Goal: Information Seeking & Learning: Learn about a topic

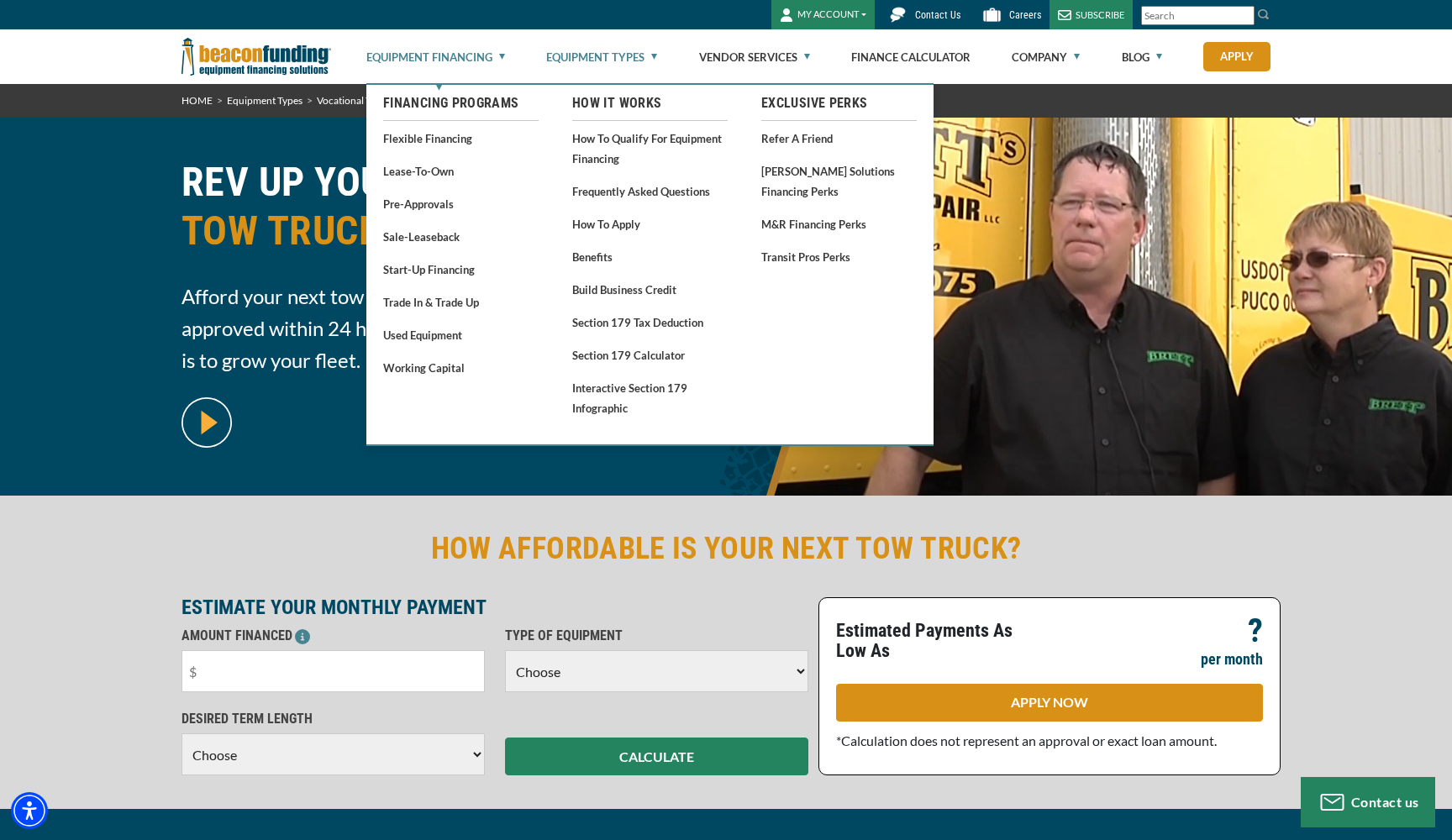
click at [501, 59] on link "Equipment Financing" at bounding box center [435, 56] width 139 height 53
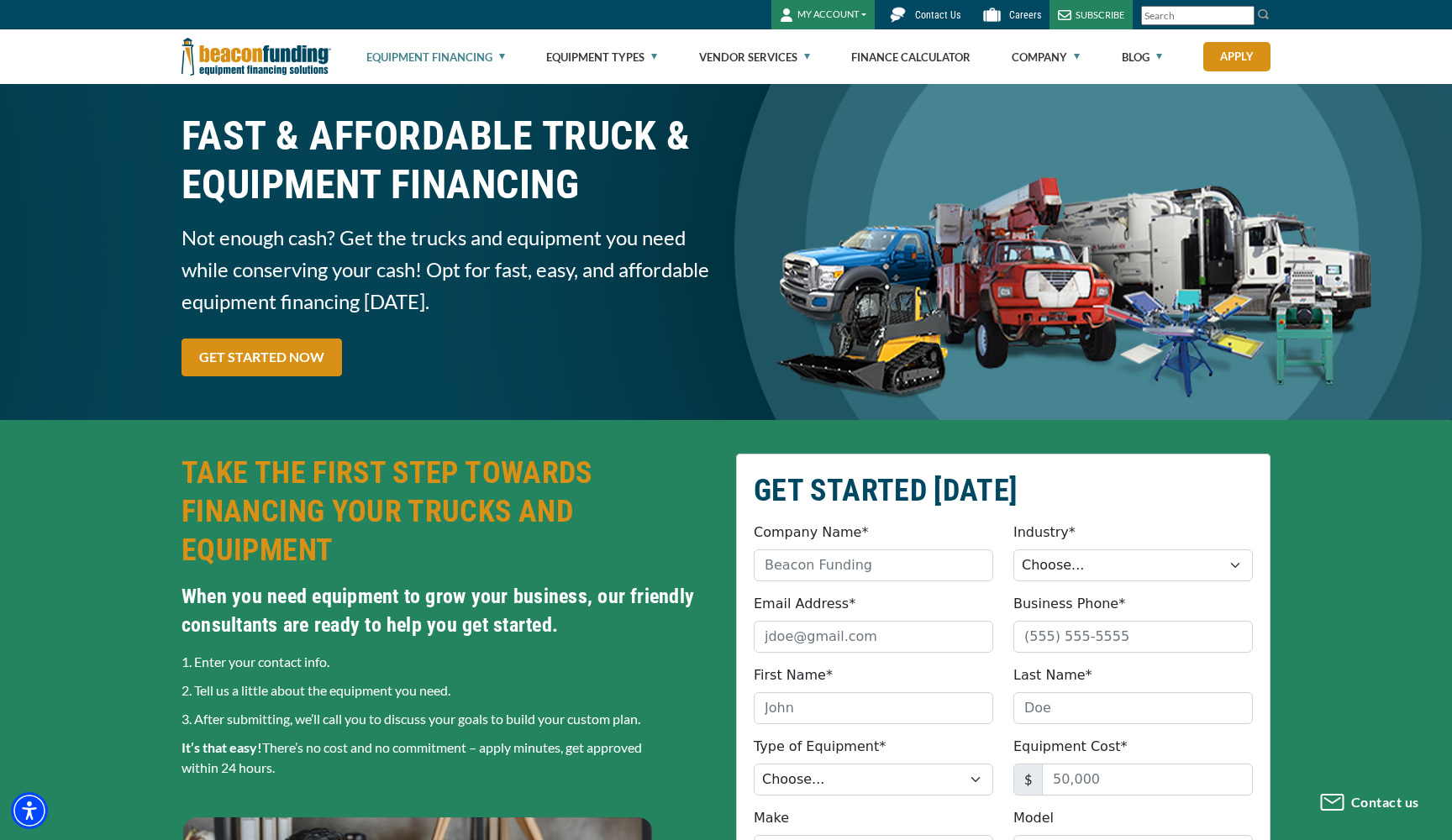
click at [588, 496] on h2 "TAKE THE FIRST STEP TOWARDS FINANCING YOUR TRUCKS AND EQUIPMENT" at bounding box center [448, 511] width 534 height 116
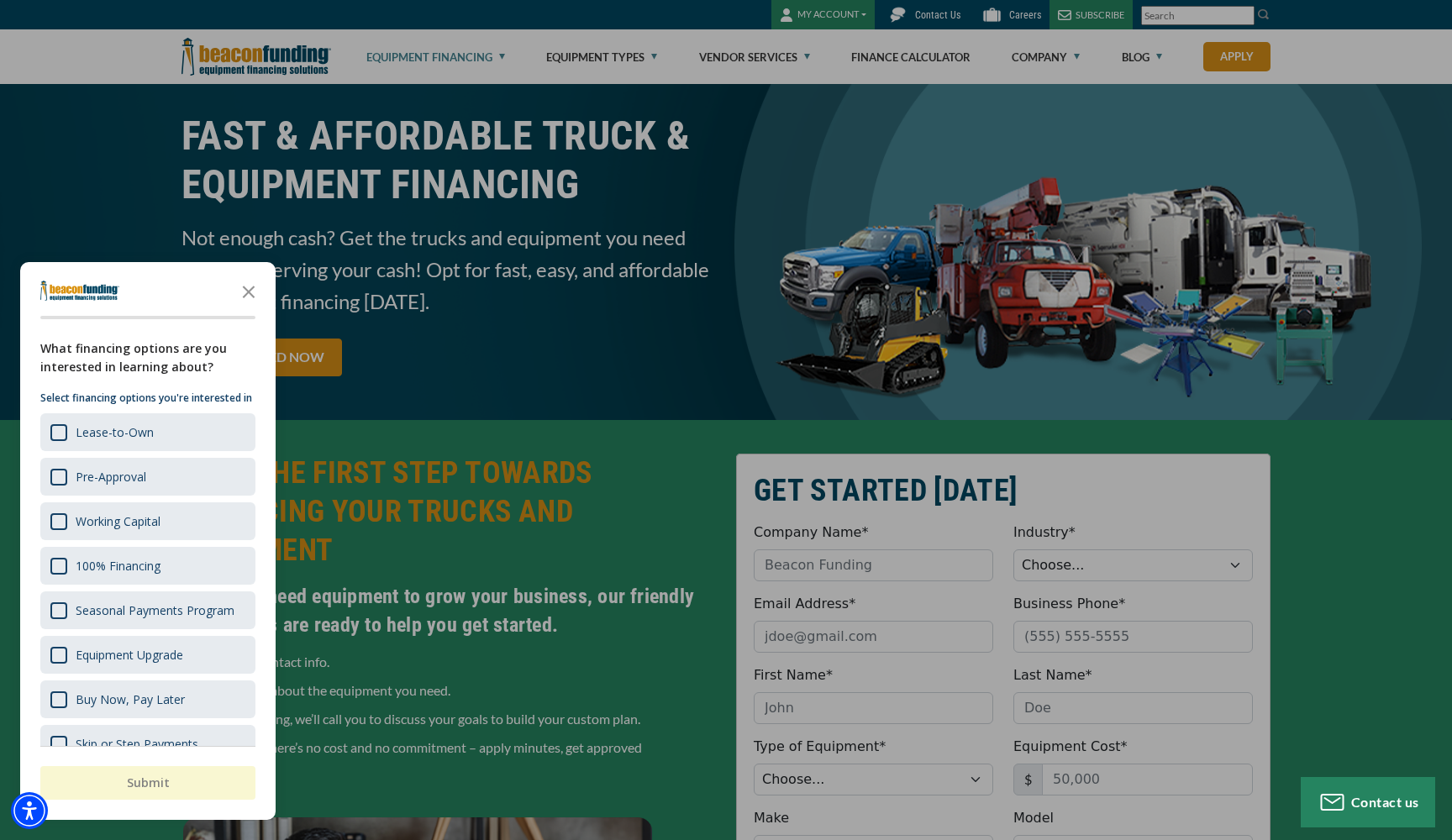
click at [505, 52] on div at bounding box center [726, 420] width 1452 height 840
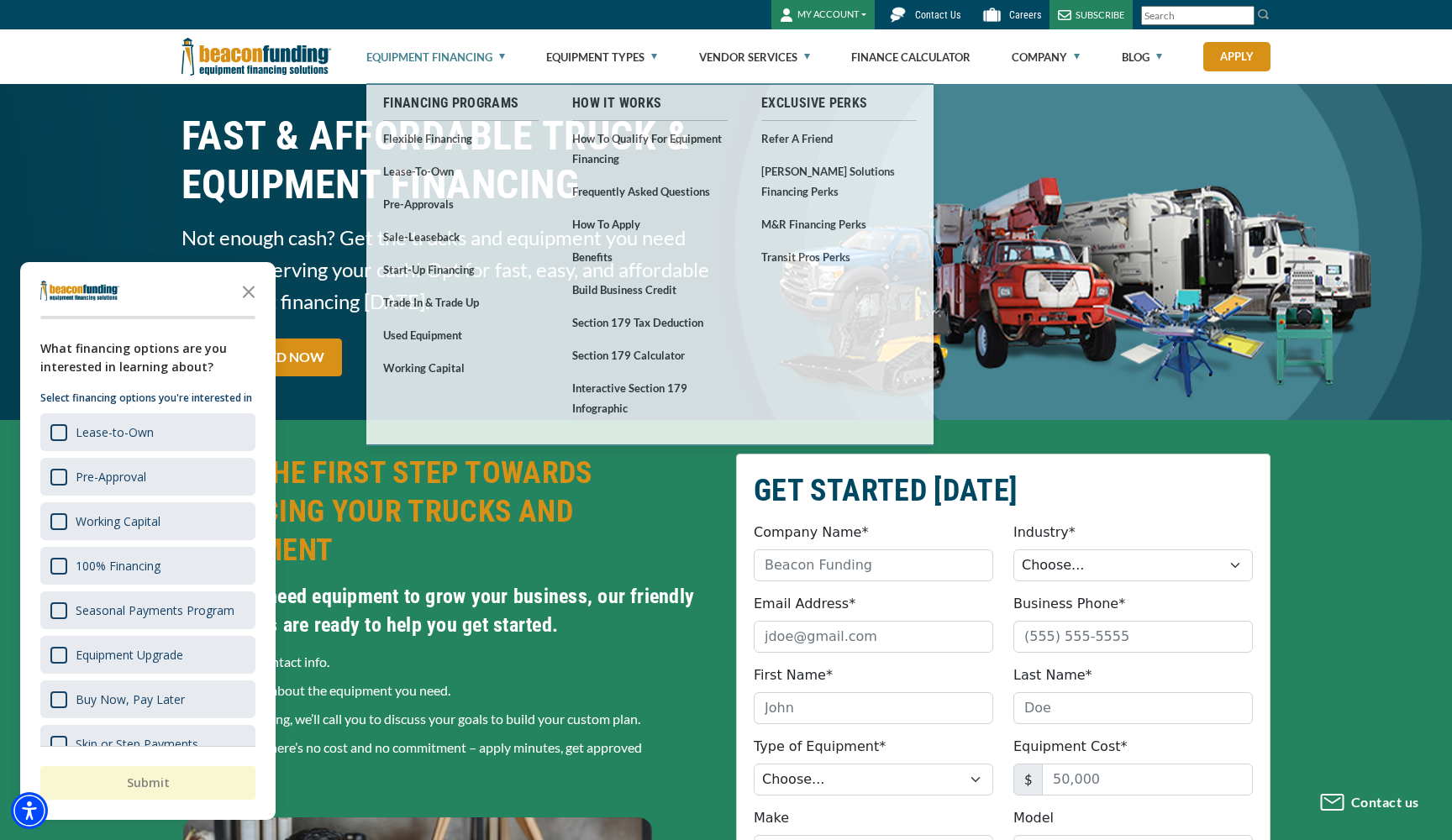
click at [565, 512] on h2 "TAKE THE FIRST STEP TOWARDS FINANCING YOUR TRUCKS AND EQUIPMENT" at bounding box center [448, 511] width 534 height 116
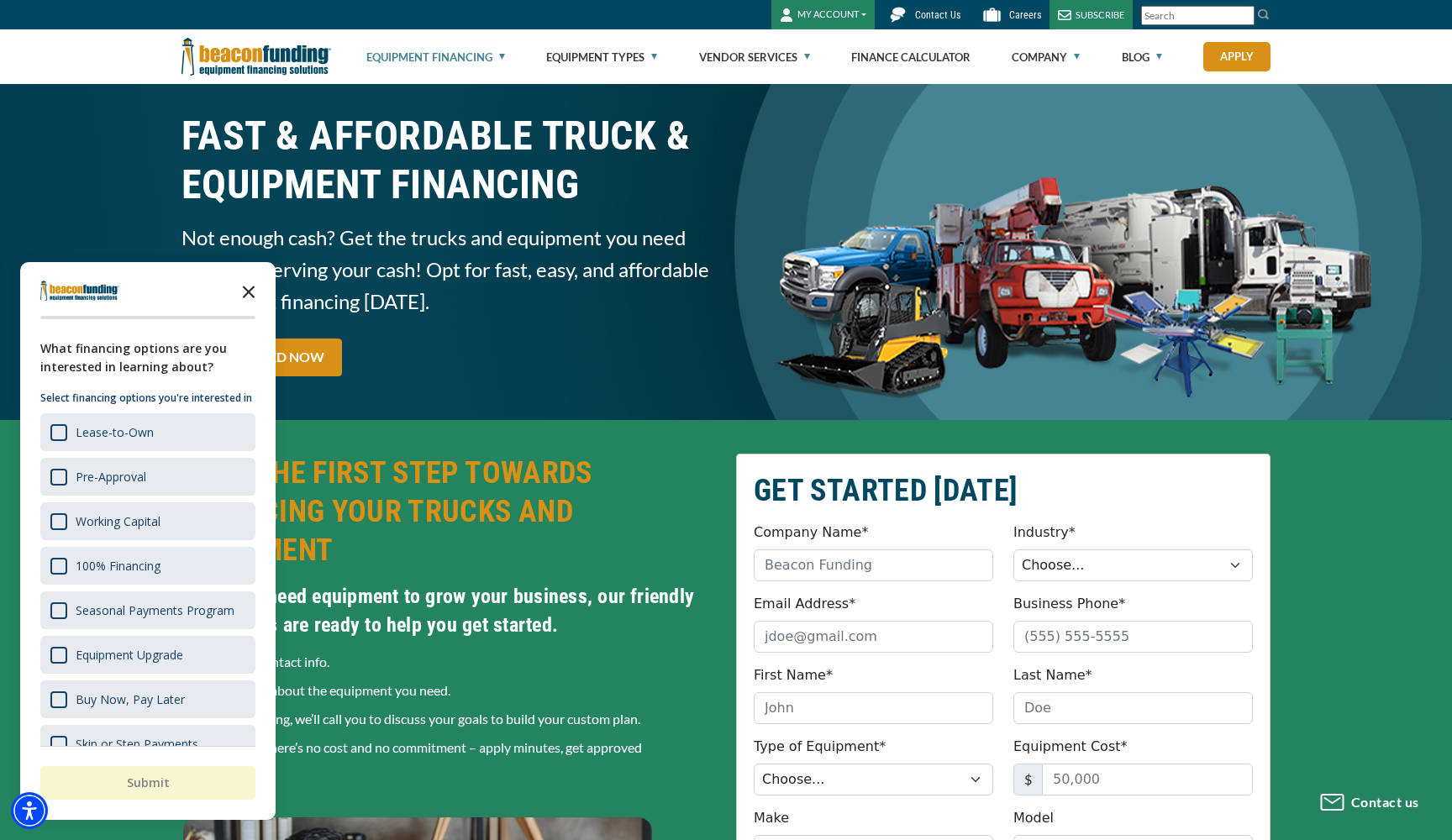
click at [247, 289] on icon "Close the survey" at bounding box center [248, 291] width 33 height 33
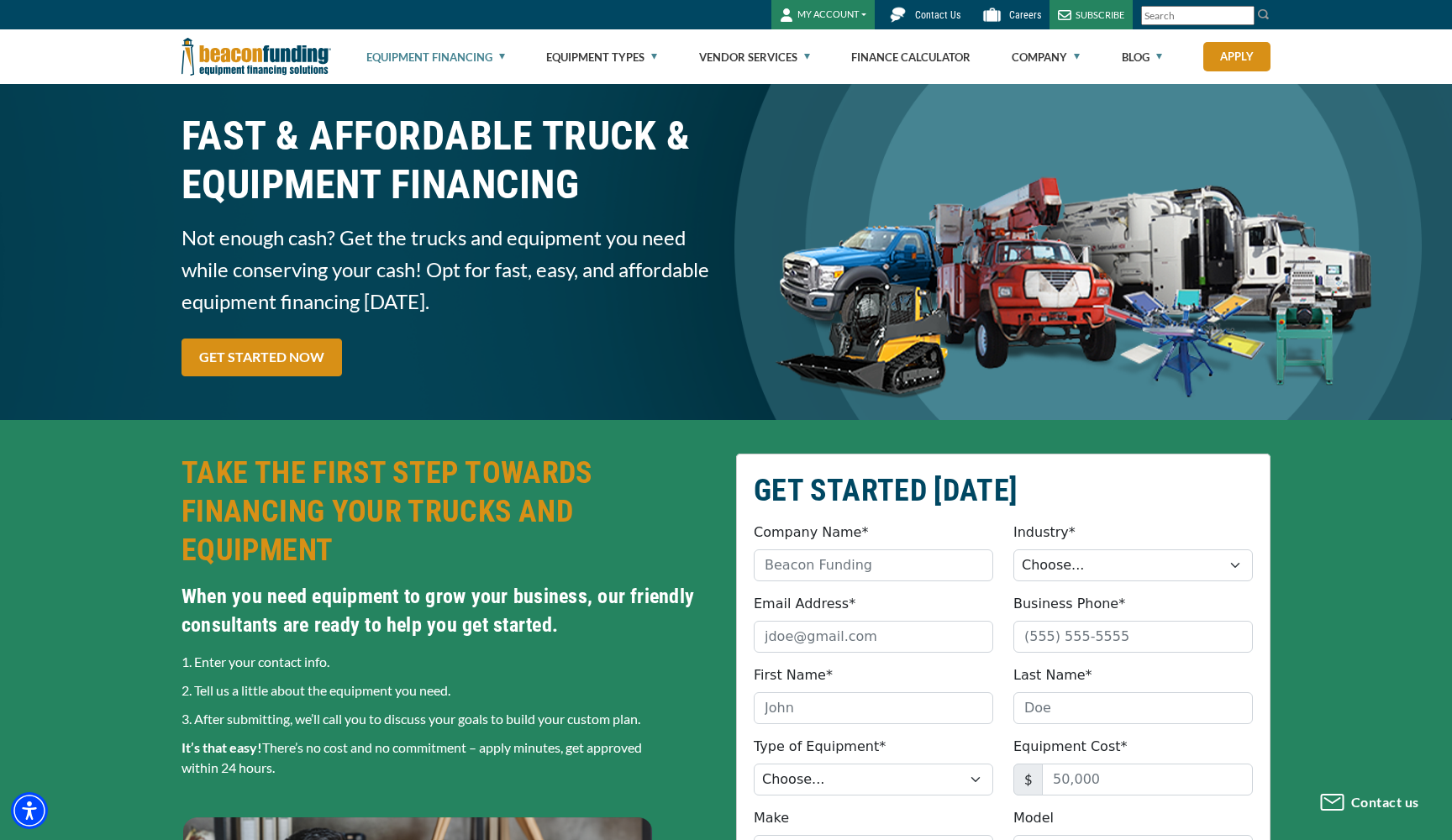
click at [497, 54] on link "Equipment Financing" at bounding box center [435, 56] width 139 height 53
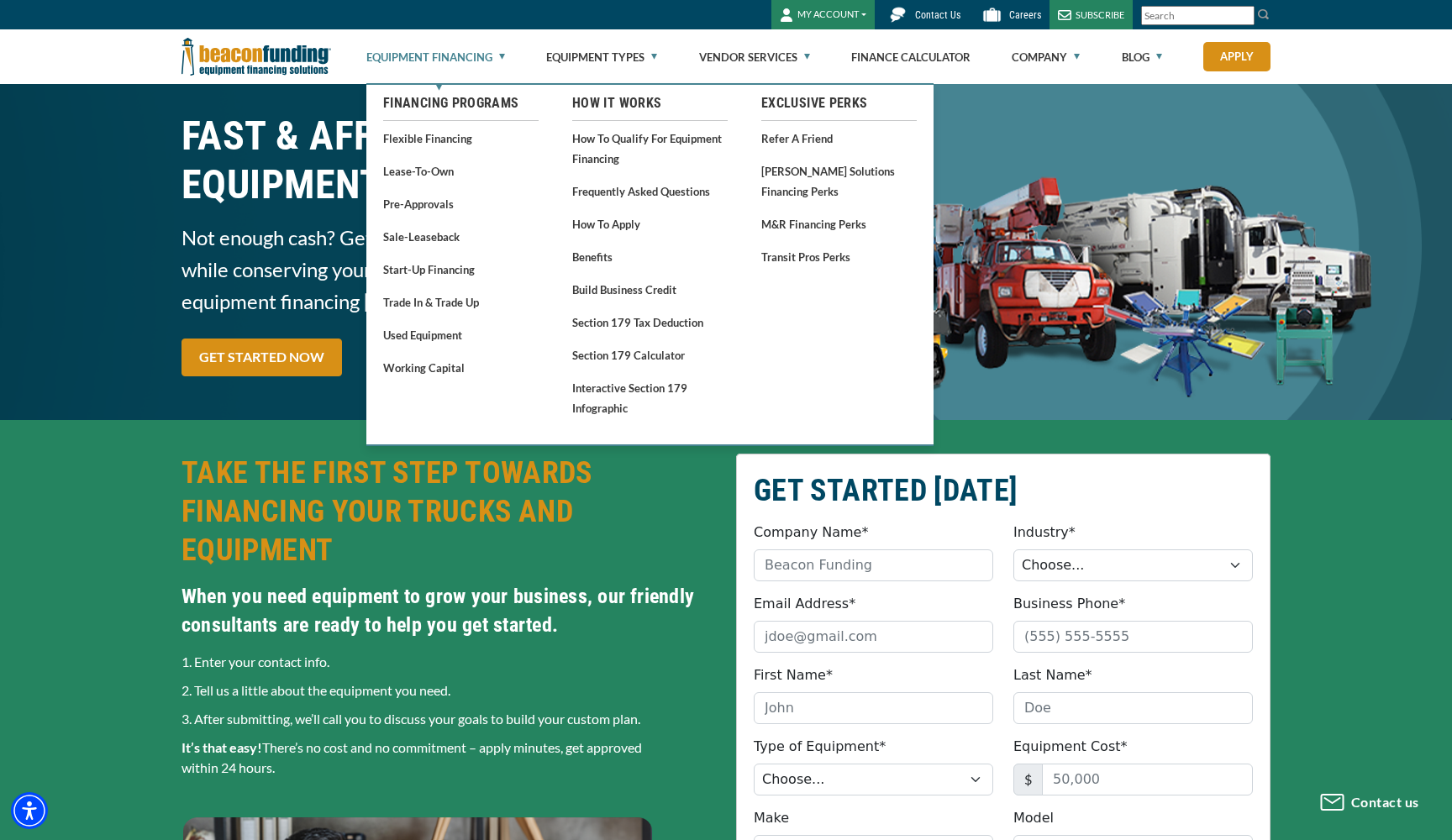
click at [498, 53] on link "Equipment Financing" at bounding box center [435, 56] width 139 height 53
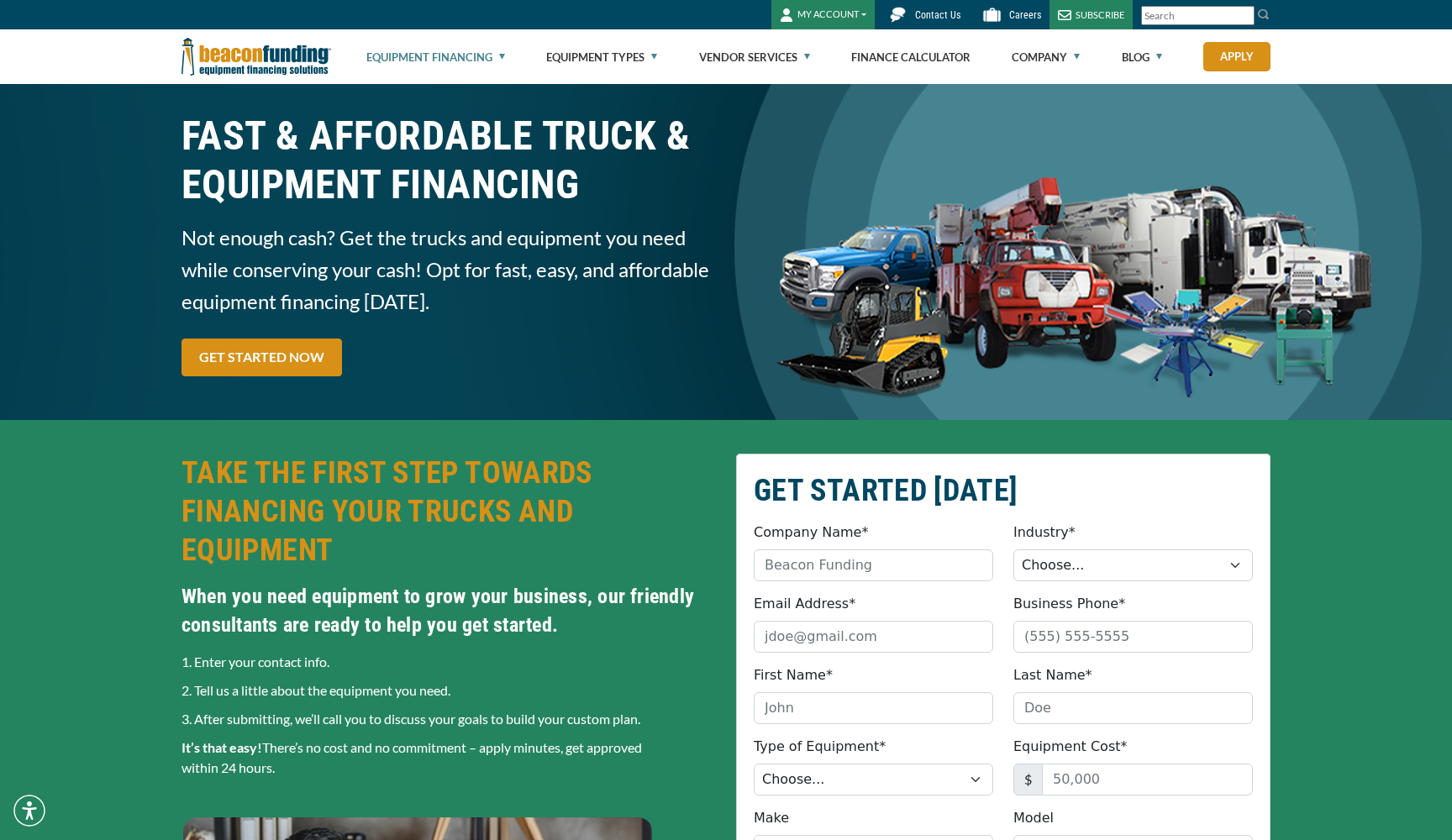
click at [502, 53] on link "Equipment Financing" at bounding box center [435, 56] width 139 height 53
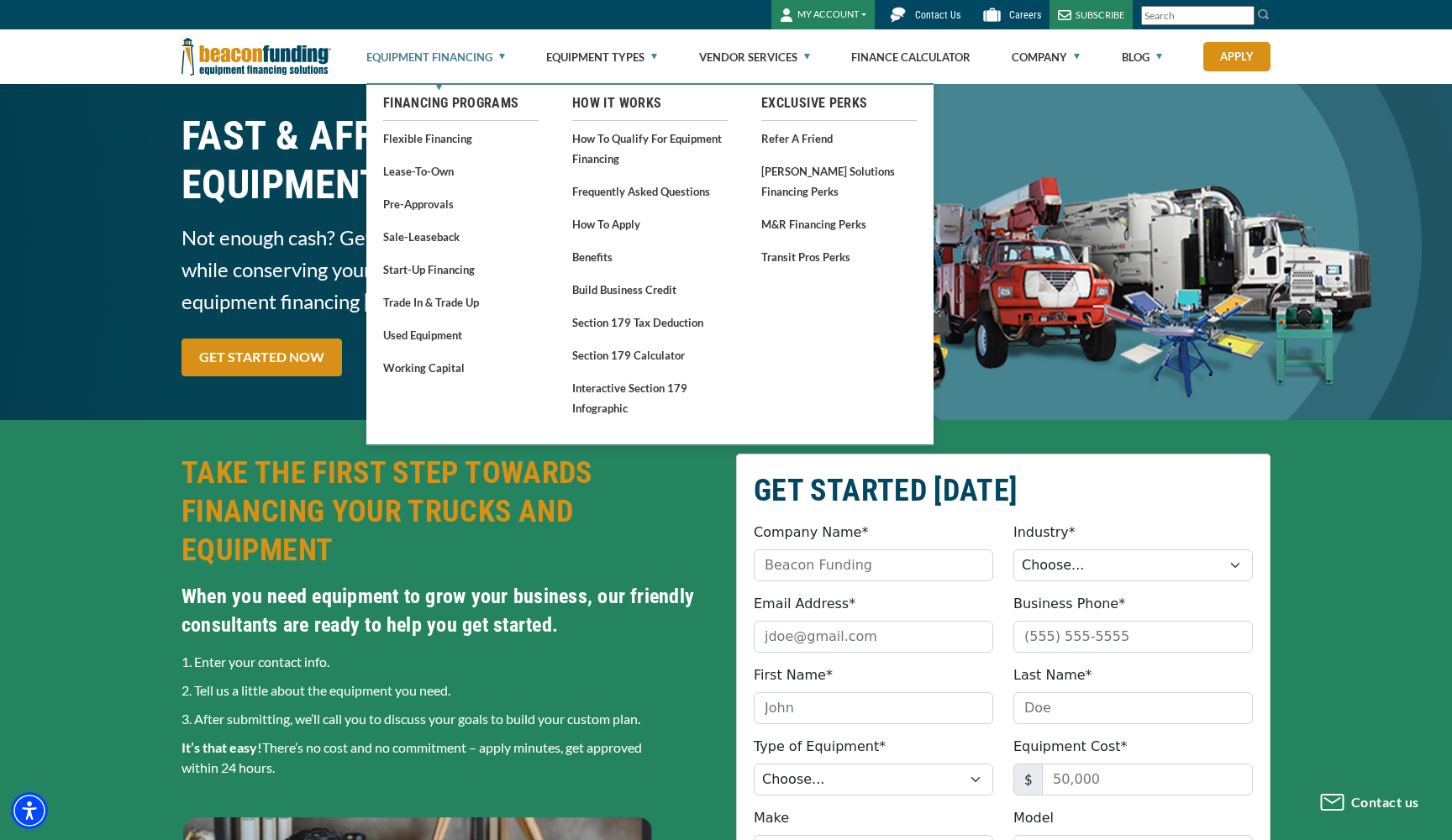
click at [505, 53] on link "Equipment Financing" at bounding box center [435, 56] width 139 height 53
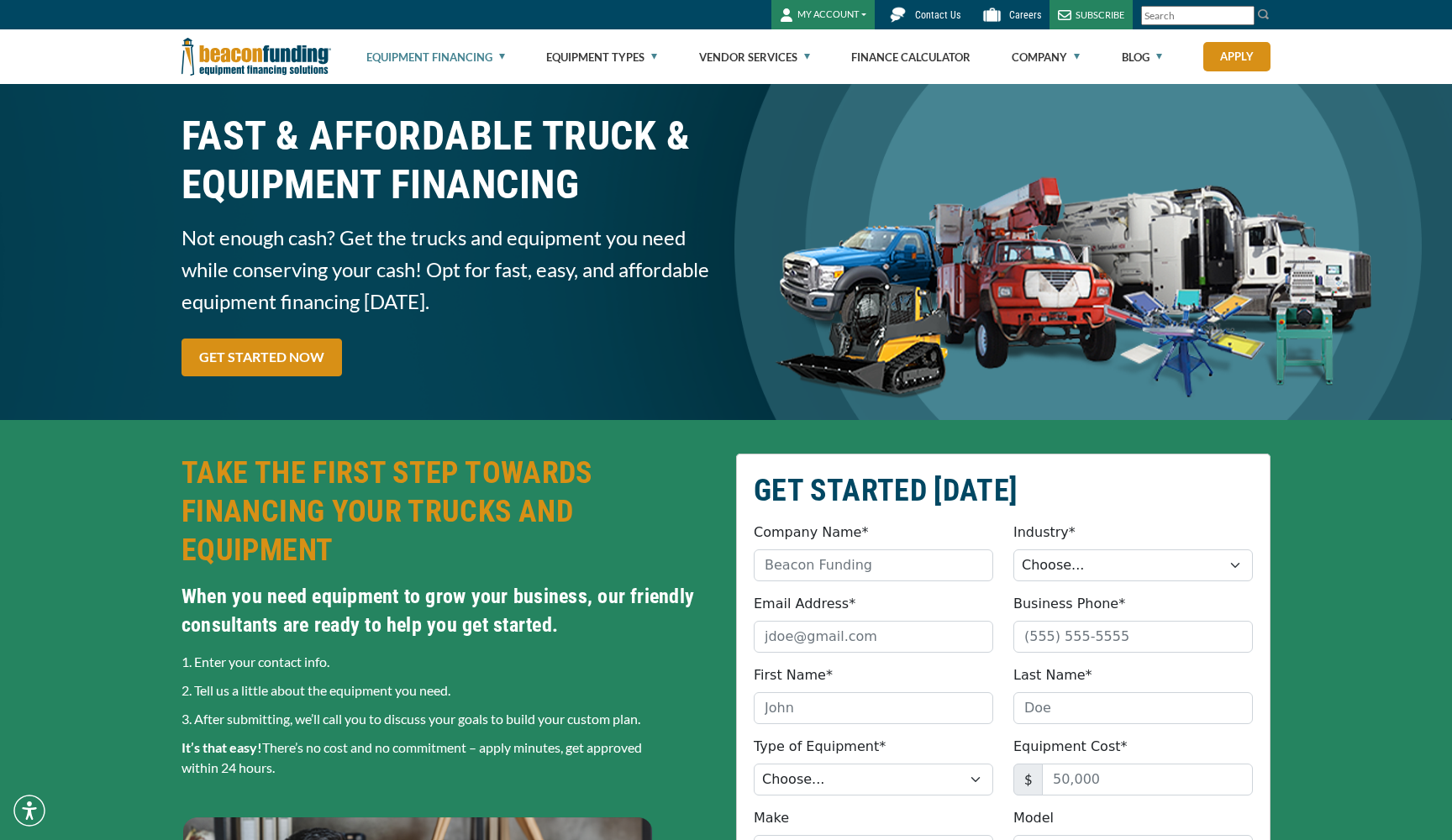
click at [505, 53] on link "Equipment Financing" at bounding box center [435, 56] width 139 height 53
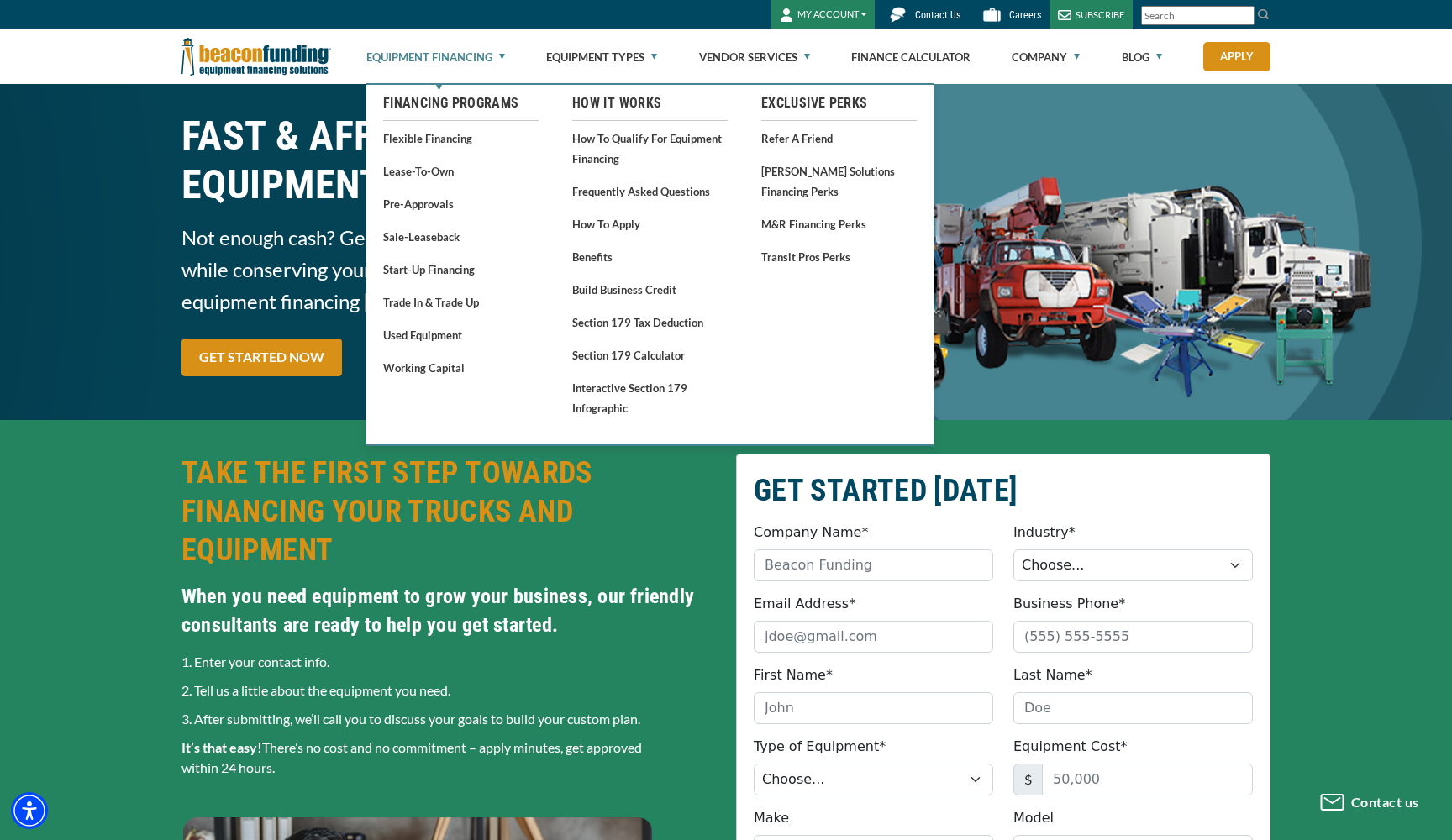
click at [468, 59] on link "Equipment Financing" at bounding box center [435, 56] width 139 height 53
click at [424, 239] on link "Sale-Leaseback" at bounding box center [461, 236] width 156 height 21
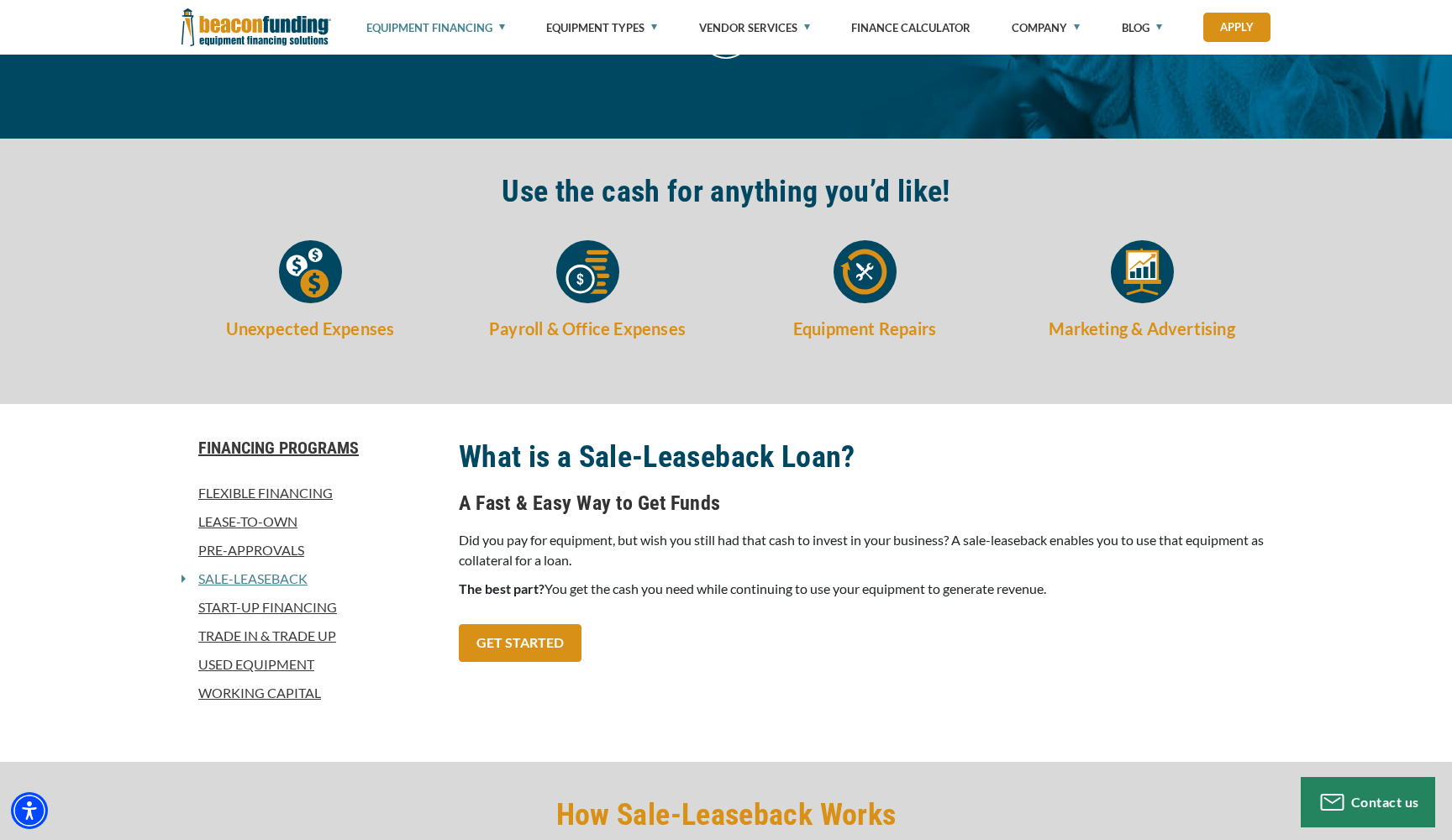
scroll to position [380, 0]
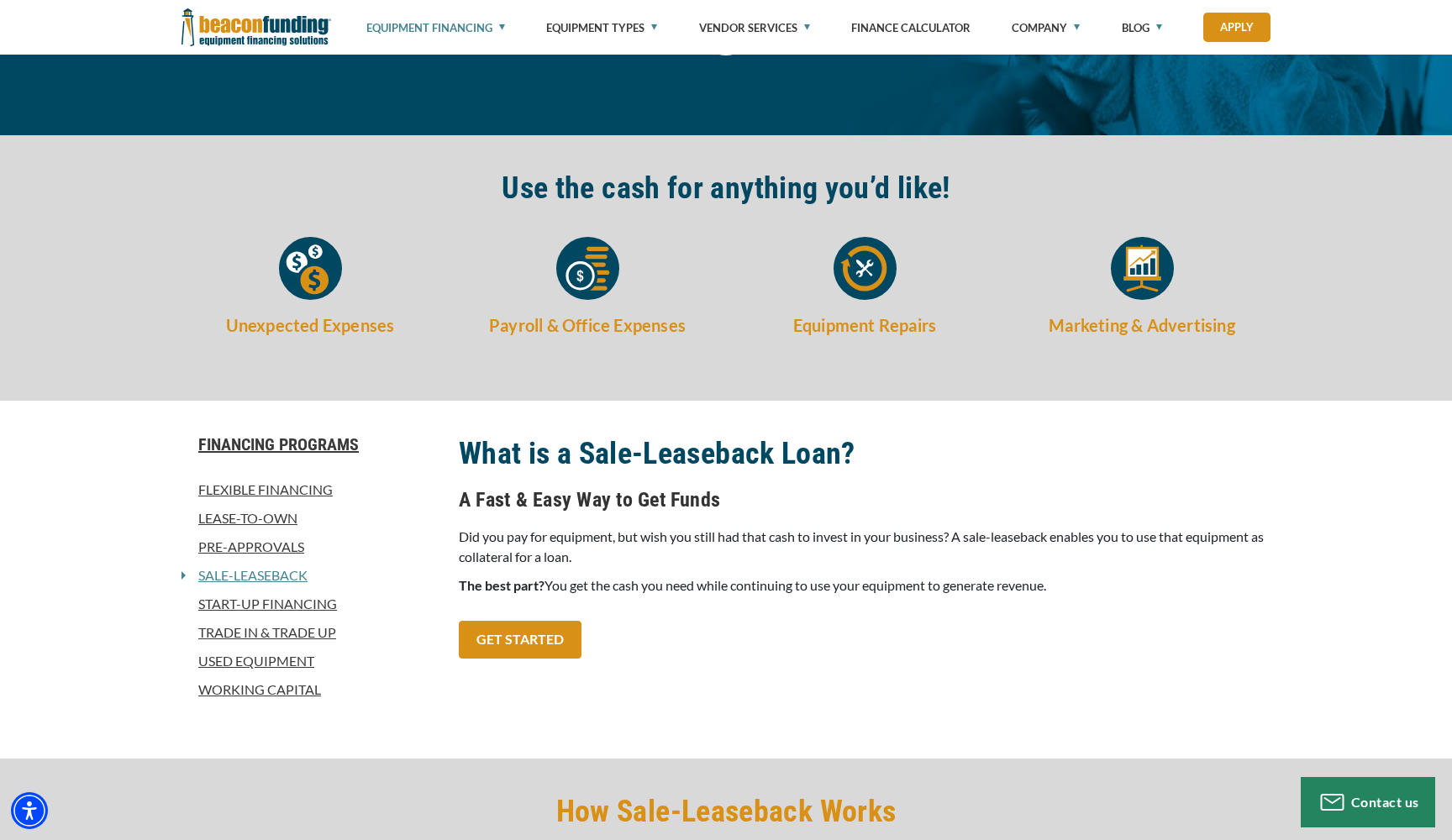
click at [291, 693] on link "Working Capital" at bounding box center [310, 690] width 257 height 20
